Goal: Task Accomplishment & Management: Manage account settings

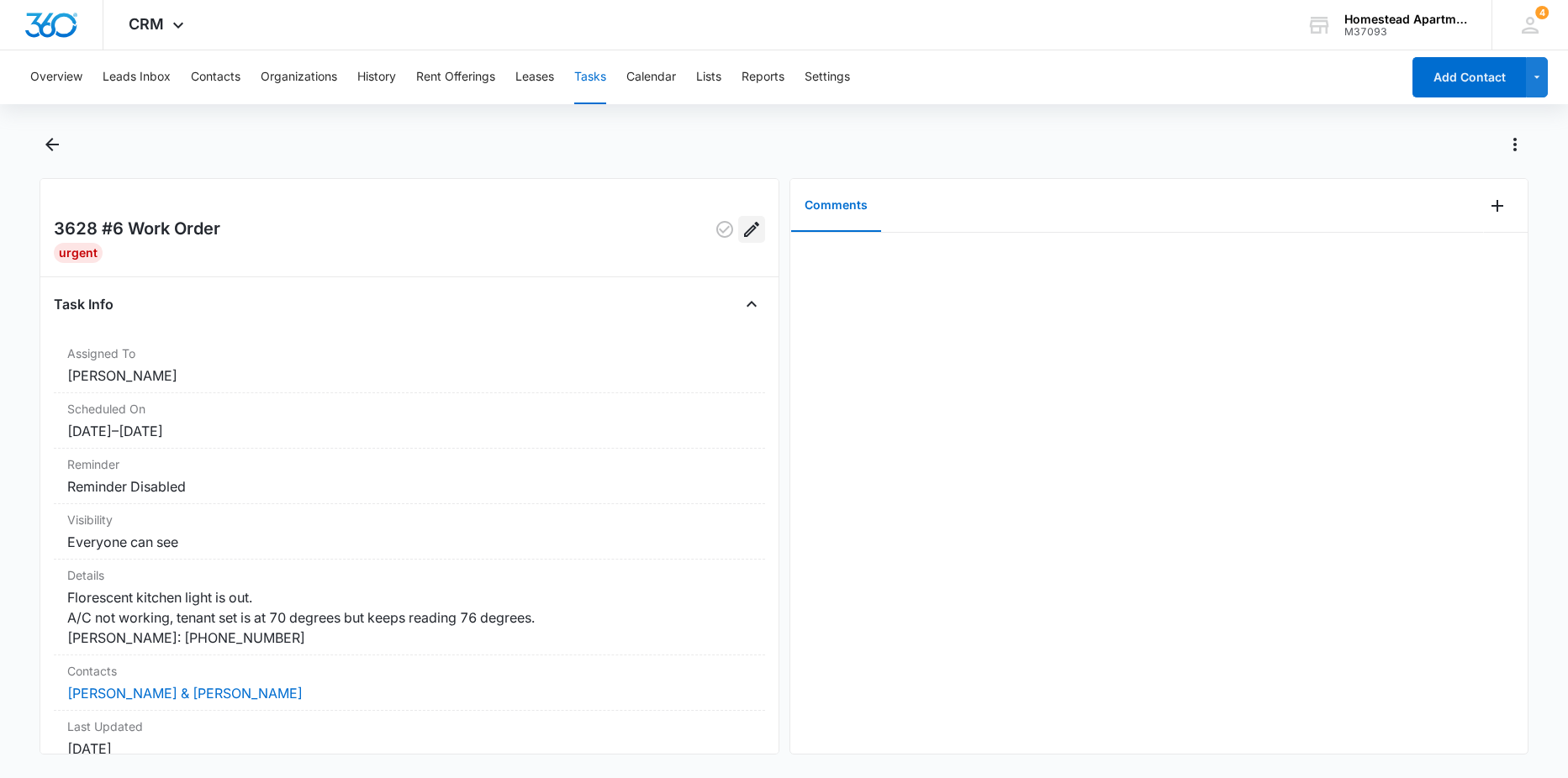
click at [741, 226] on icon "Edit" at bounding box center [751, 229] width 20 height 20
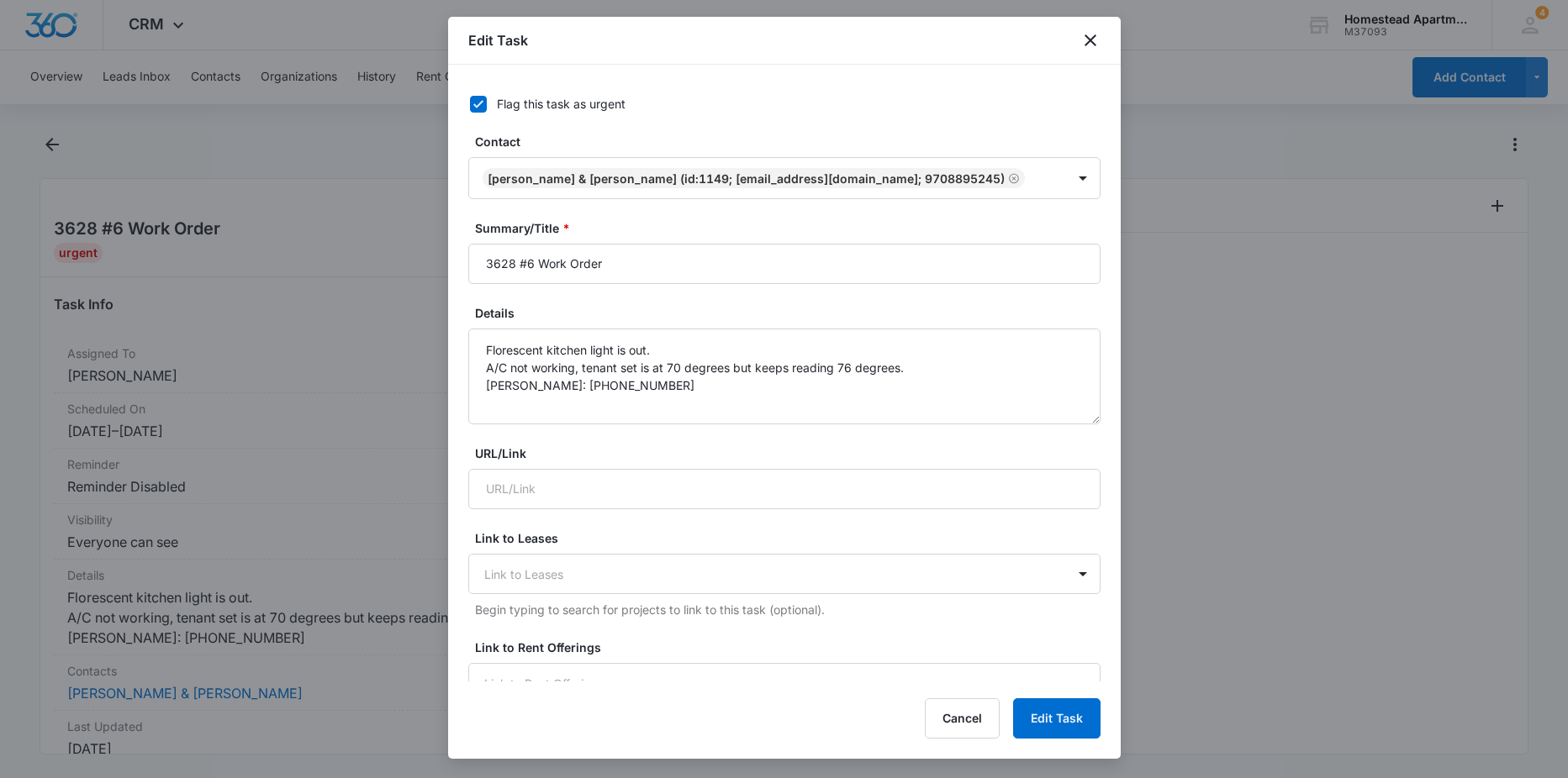
click at [473, 105] on icon at bounding box center [478, 103] width 15 height 15
click at [470, 105] on input "Flag this task as urgent" at bounding box center [464, 104] width 12 height 12
checkbox input "false"
click at [1073, 707] on button "Edit Task" at bounding box center [1056, 718] width 88 height 41
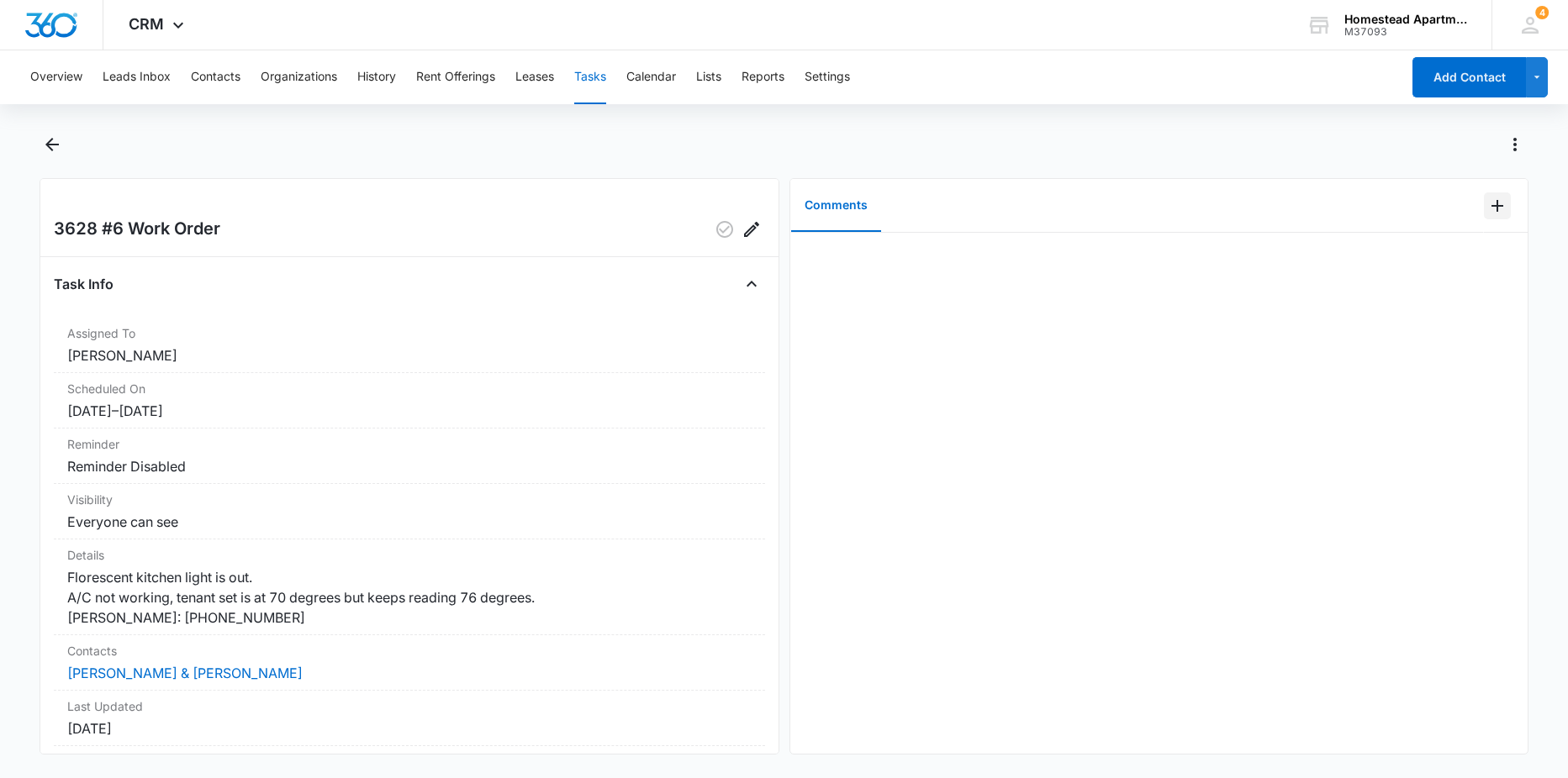
click at [1492, 206] on icon "Add Comment" at bounding box center [1498, 206] width 12 height 12
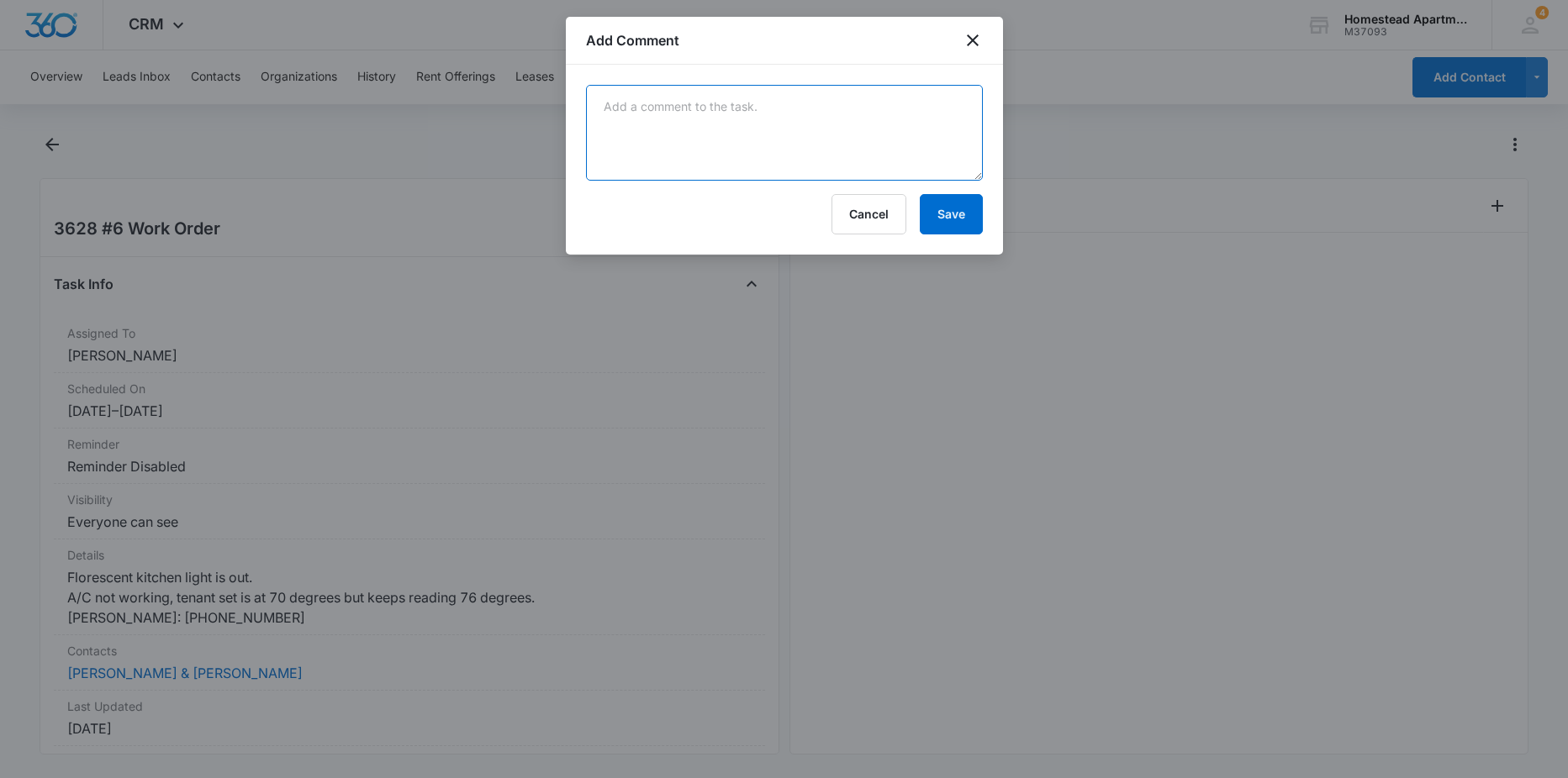
click at [612, 130] on textarea at bounding box center [784, 133] width 397 height 95
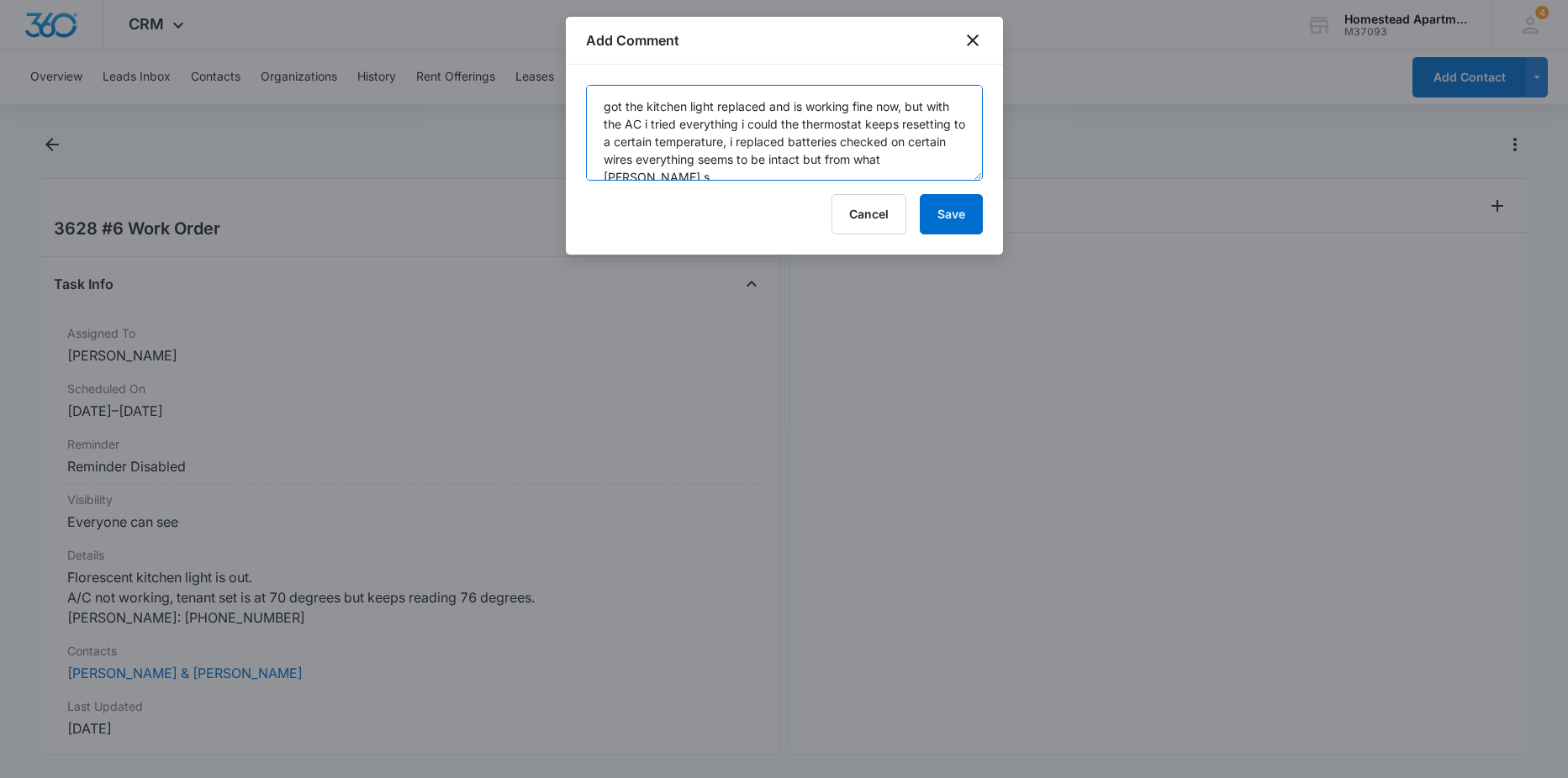
click at [948, 162] on textarea "got the kitchen light replaced and is working fine now, but with the AC i tried…" at bounding box center [784, 133] width 397 height 95
type textarea "got the kitchen light replaced and is working fine now, but with the AC i tried…"
click at [935, 217] on button "Save" at bounding box center [951, 214] width 63 height 41
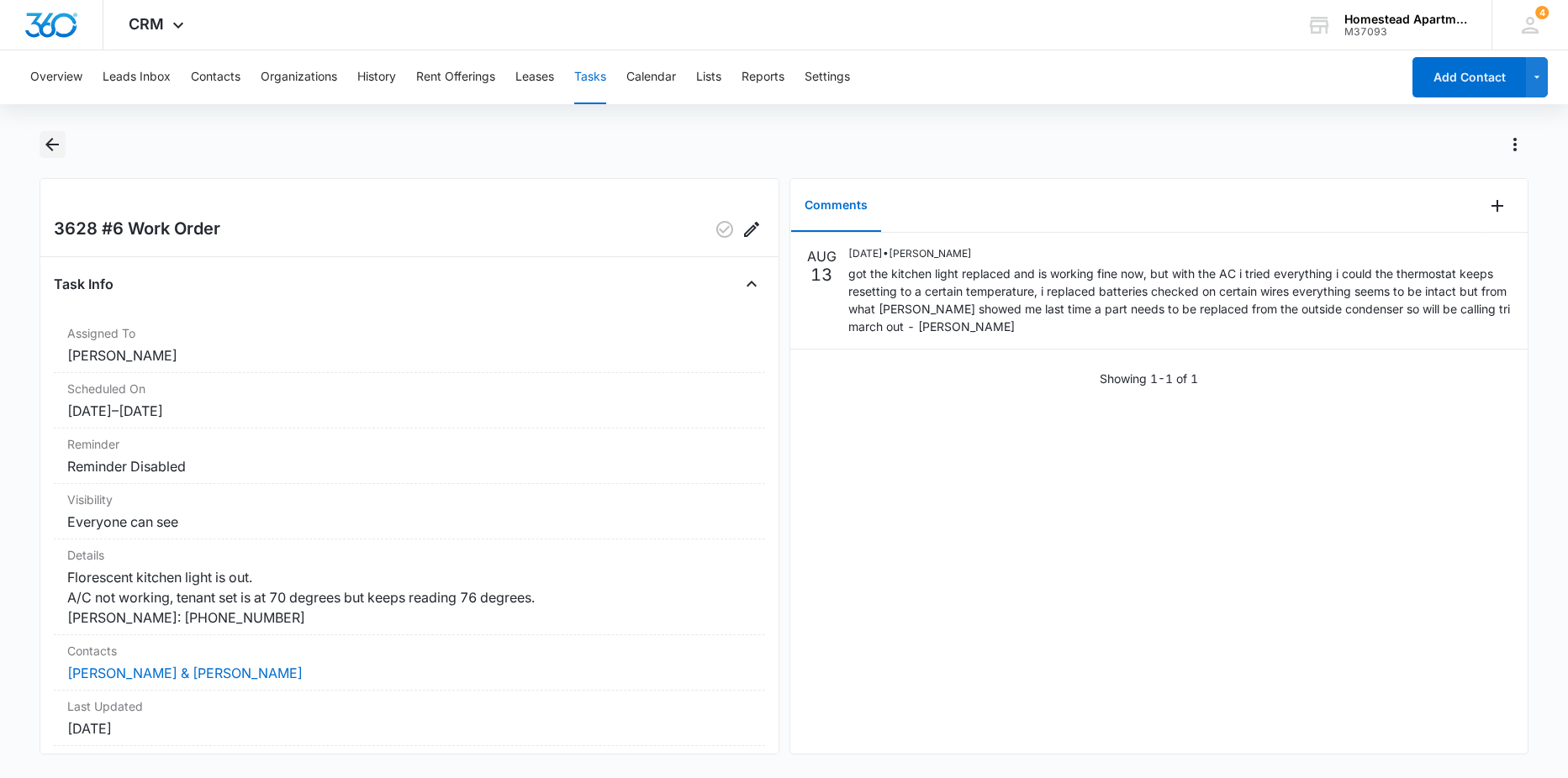
click at [46, 146] on icon "Back" at bounding box center [51, 144] width 20 height 20
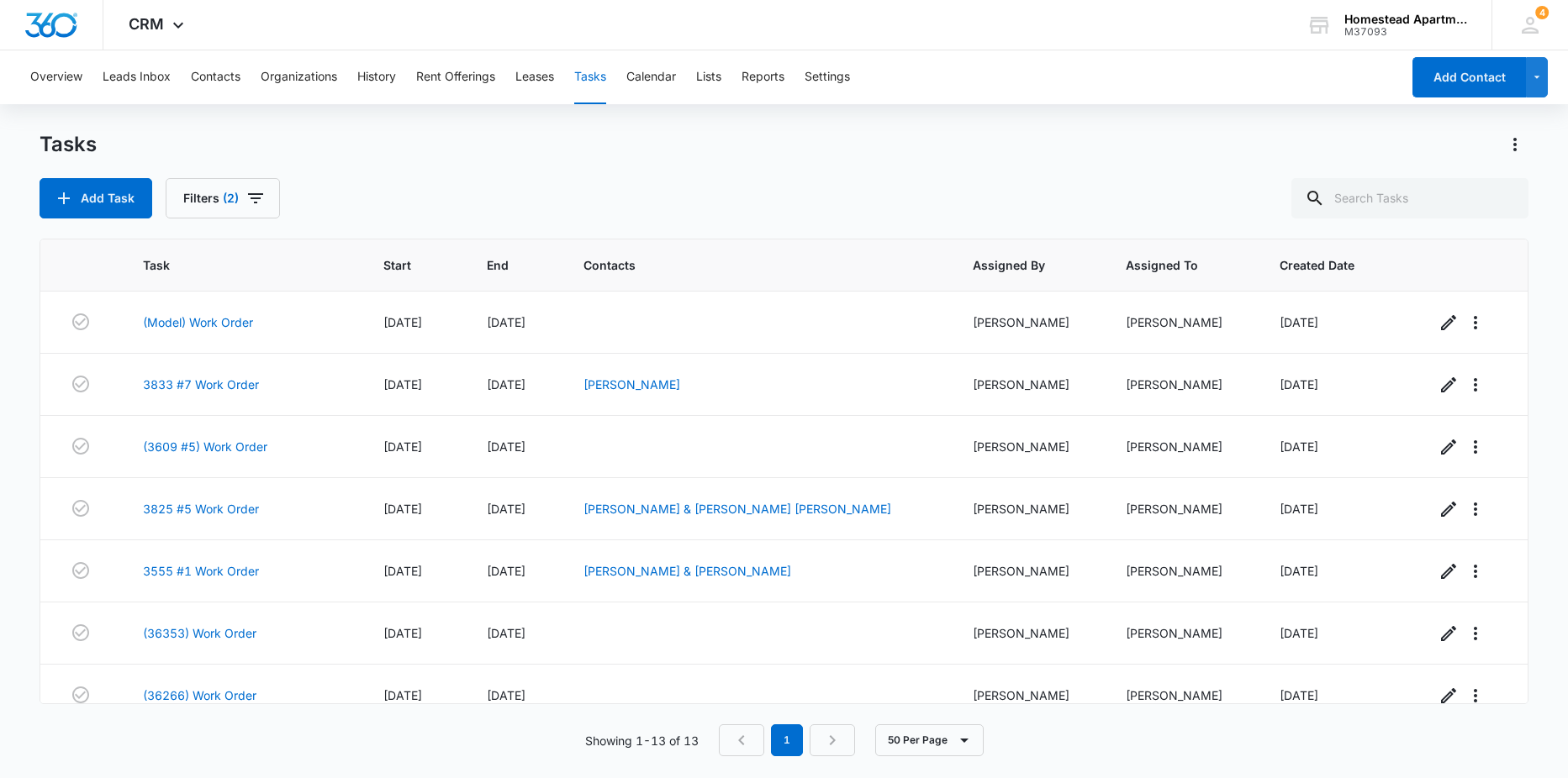
scroll to position [396, 0]
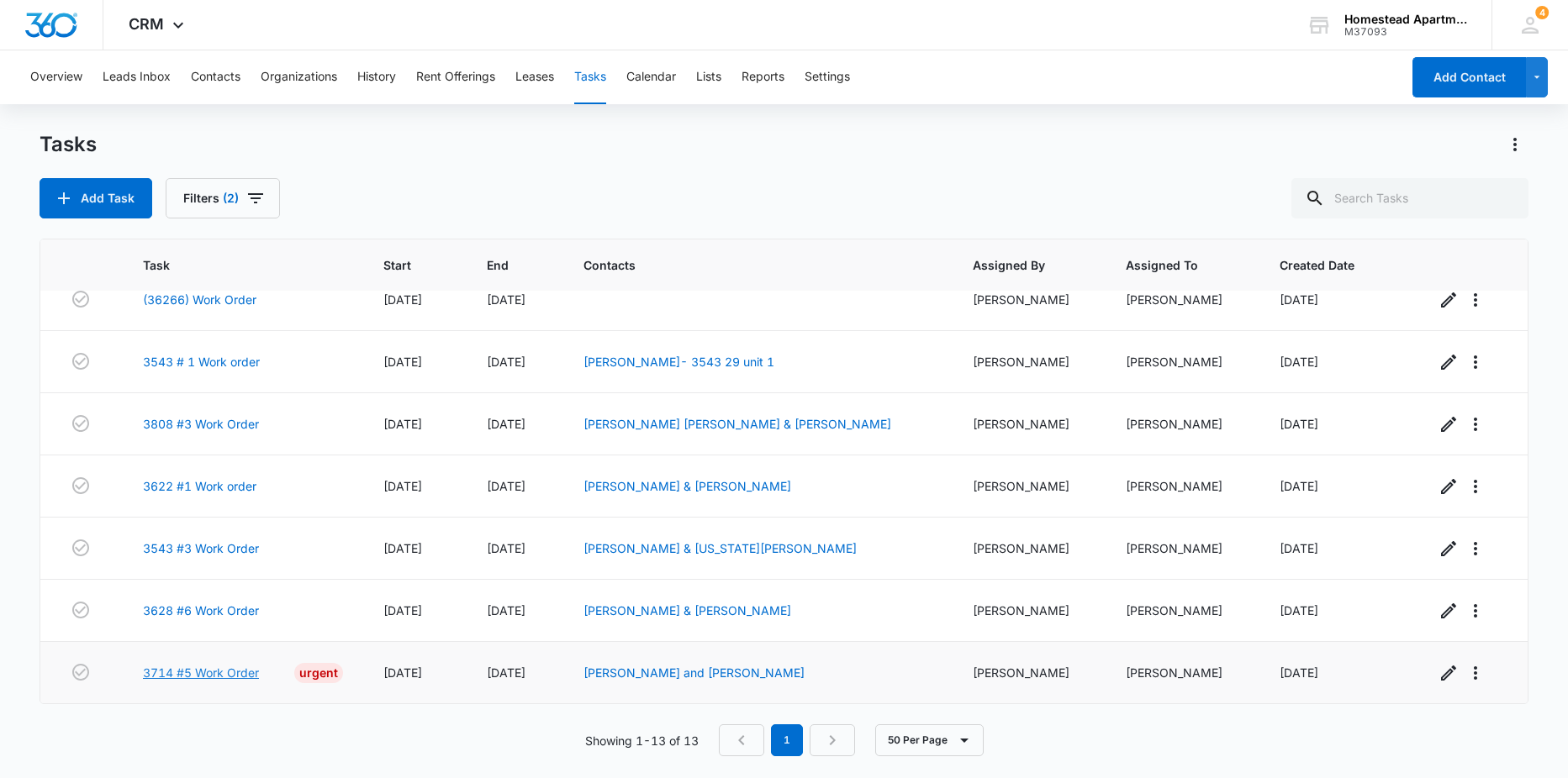
click at [235, 674] on link "3714 #5 Work Order" at bounding box center [201, 672] width 116 height 17
